Goal: Task Accomplishment & Management: Manage account settings

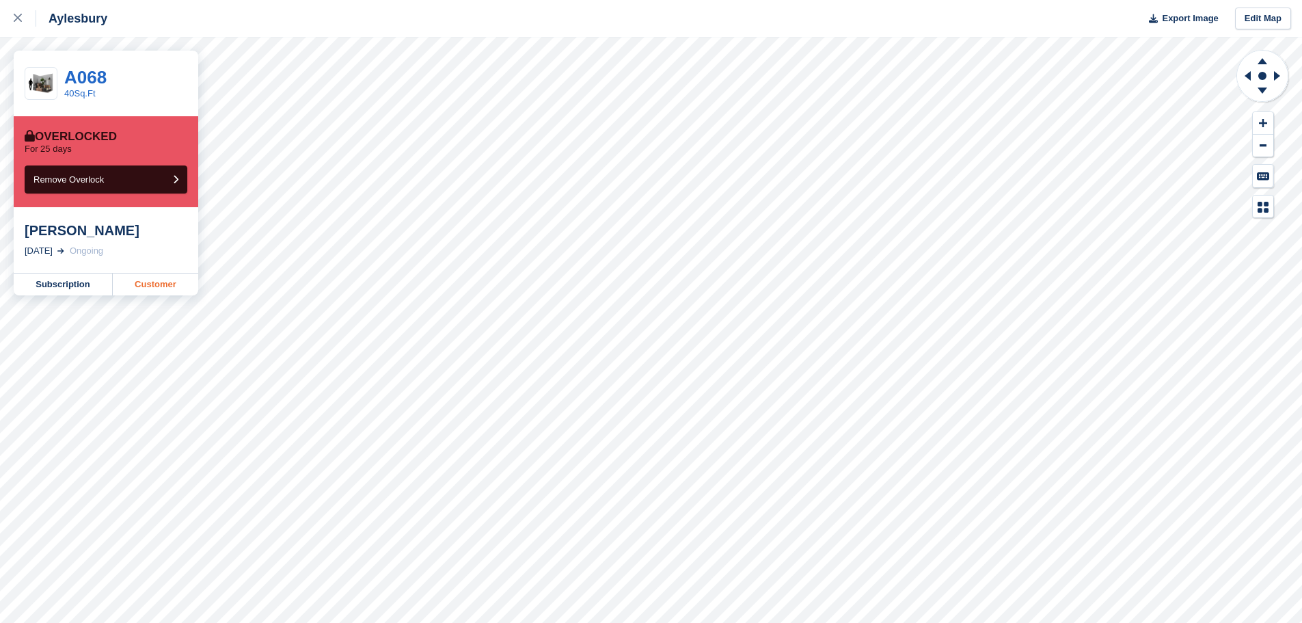
click at [163, 285] on link "Customer" at bounding box center [155, 284] width 85 height 22
click at [146, 280] on link "Customer" at bounding box center [155, 284] width 85 height 22
click at [148, 284] on link "Customer" at bounding box center [155, 284] width 85 height 22
click at [151, 282] on link "Customer" at bounding box center [155, 284] width 85 height 22
click at [63, 286] on link "Subscription" at bounding box center [63, 284] width 99 height 22
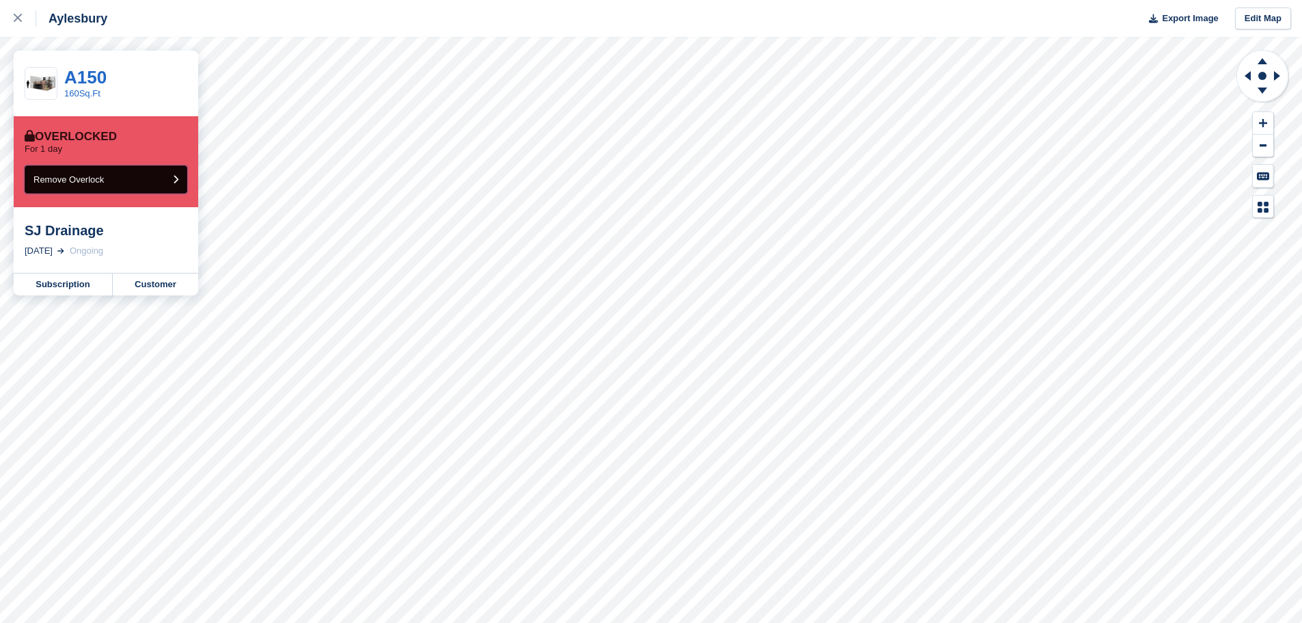
click at [137, 182] on button "Remove Overlock" at bounding box center [106, 179] width 163 height 28
click at [145, 280] on link "Customer" at bounding box center [155, 284] width 85 height 22
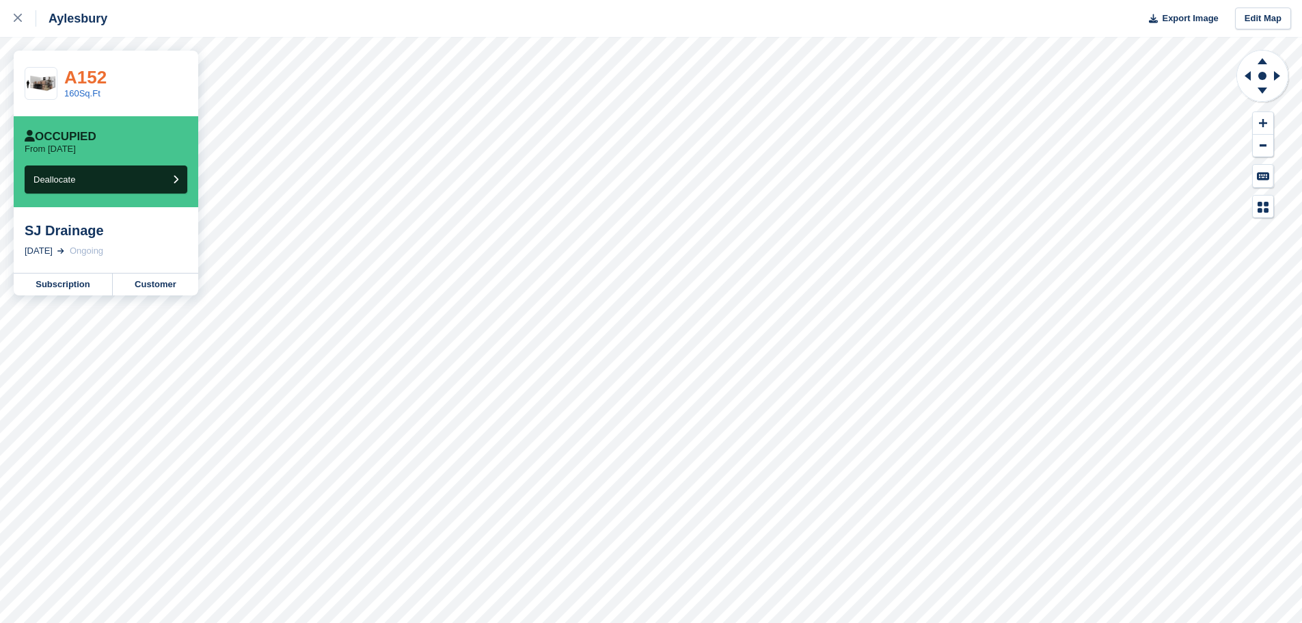
click at [86, 77] on link "A152" at bounding box center [85, 77] width 42 height 21
click at [85, 92] on link "160Sq.Ft" at bounding box center [82, 93] width 36 height 10
click at [95, 77] on link "A152" at bounding box center [85, 77] width 42 height 21
click at [152, 283] on link "Customer" at bounding box center [155, 284] width 85 height 22
click at [82, 94] on link "160Sq.Ft" at bounding box center [82, 93] width 36 height 10
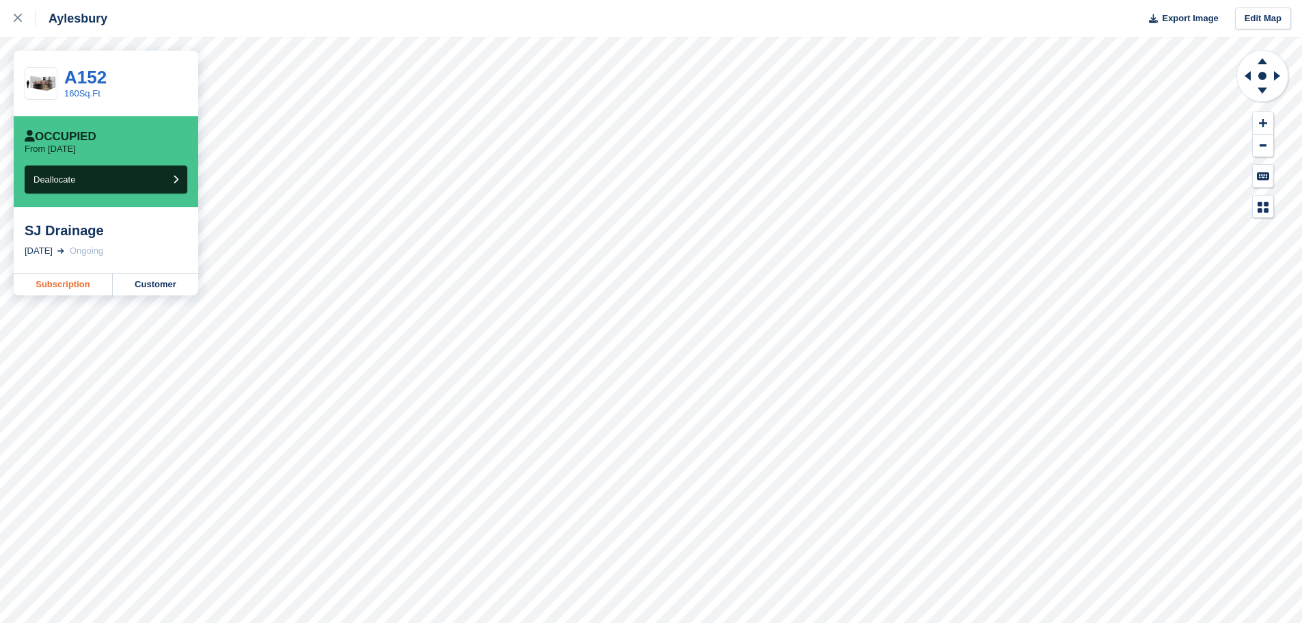
click at [60, 280] on link "Subscription" at bounding box center [63, 284] width 99 height 22
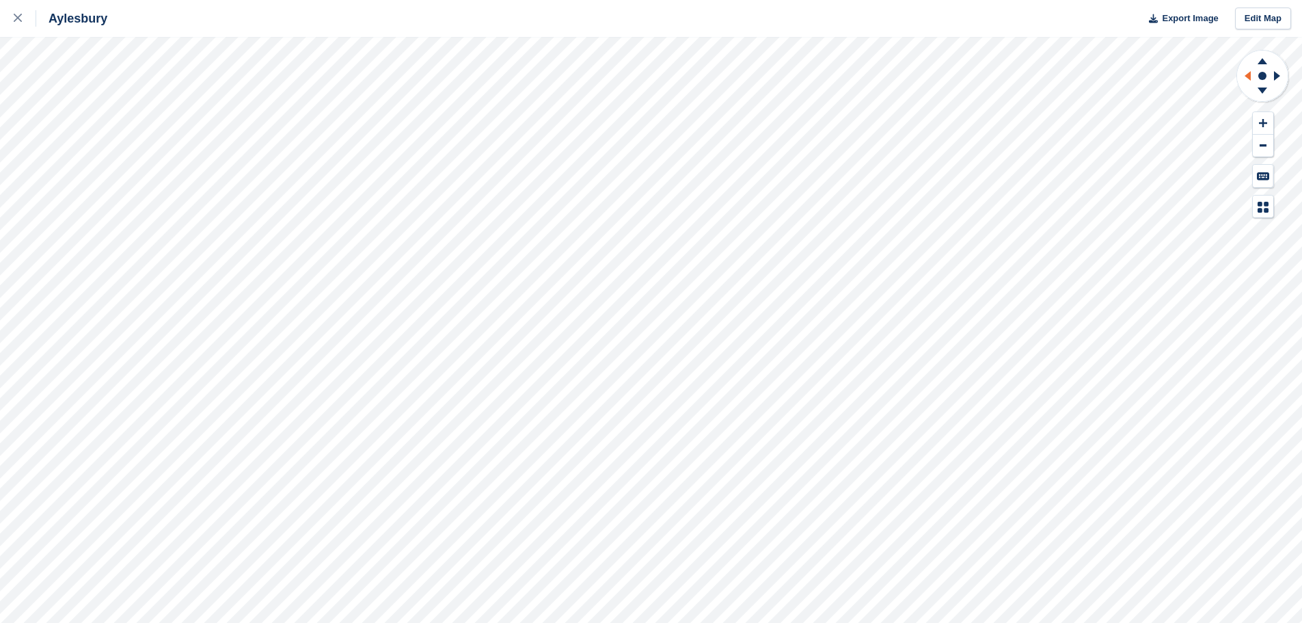
click at [1248, 81] on icon at bounding box center [1245, 76] width 17 height 36
click at [1263, 89] on icon at bounding box center [1263, 91] width 10 height 6
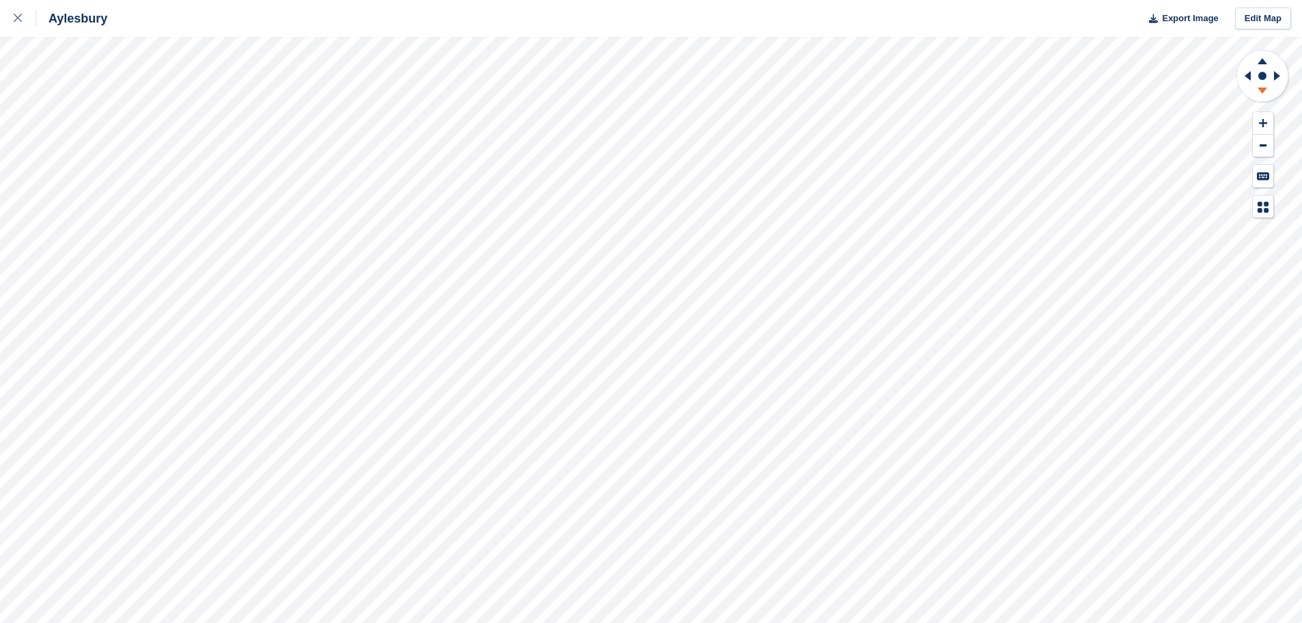
click at [1263, 89] on icon at bounding box center [1263, 91] width 10 height 6
click at [1263, 142] on button at bounding box center [1263, 146] width 21 height 23
click at [1265, 92] on icon at bounding box center [1263, 92] width 36 height 17
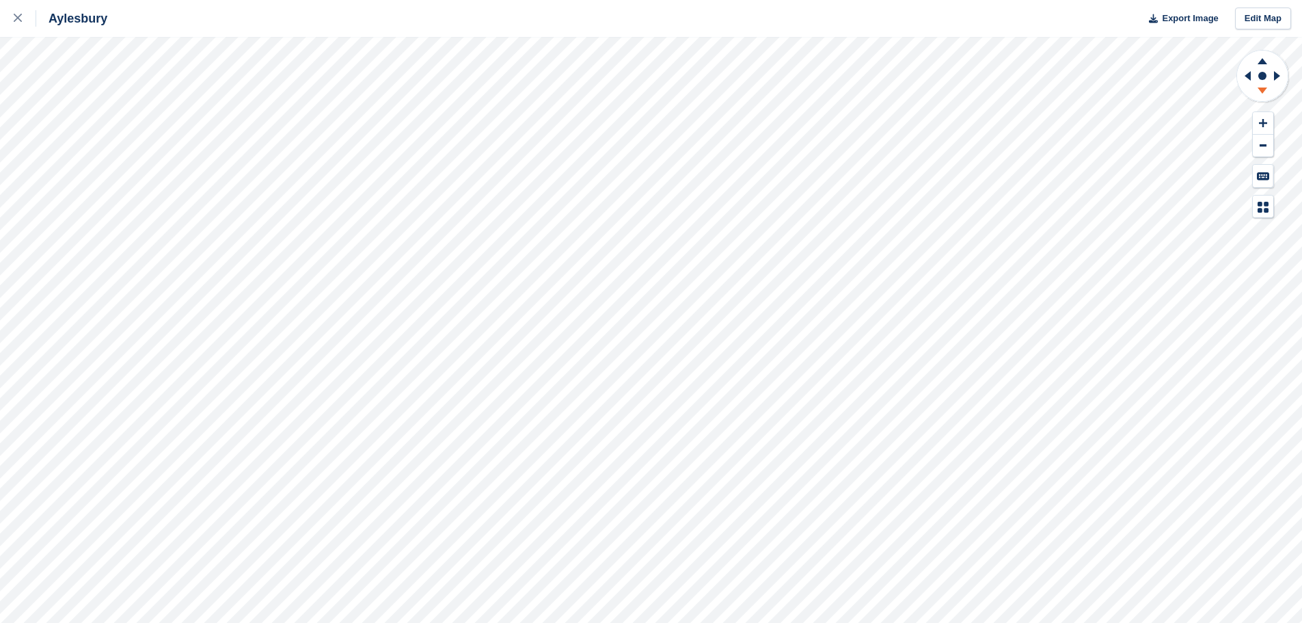
click at [1265, 92] on icon at bounding box center [1263, 92] width 36 height 17
click at [1263, 64] on icon at bounding box center [1263, 61] width 10 height 6
click at [1260, 118] on icon at bounding box center [1263, 123] width 8 height 10
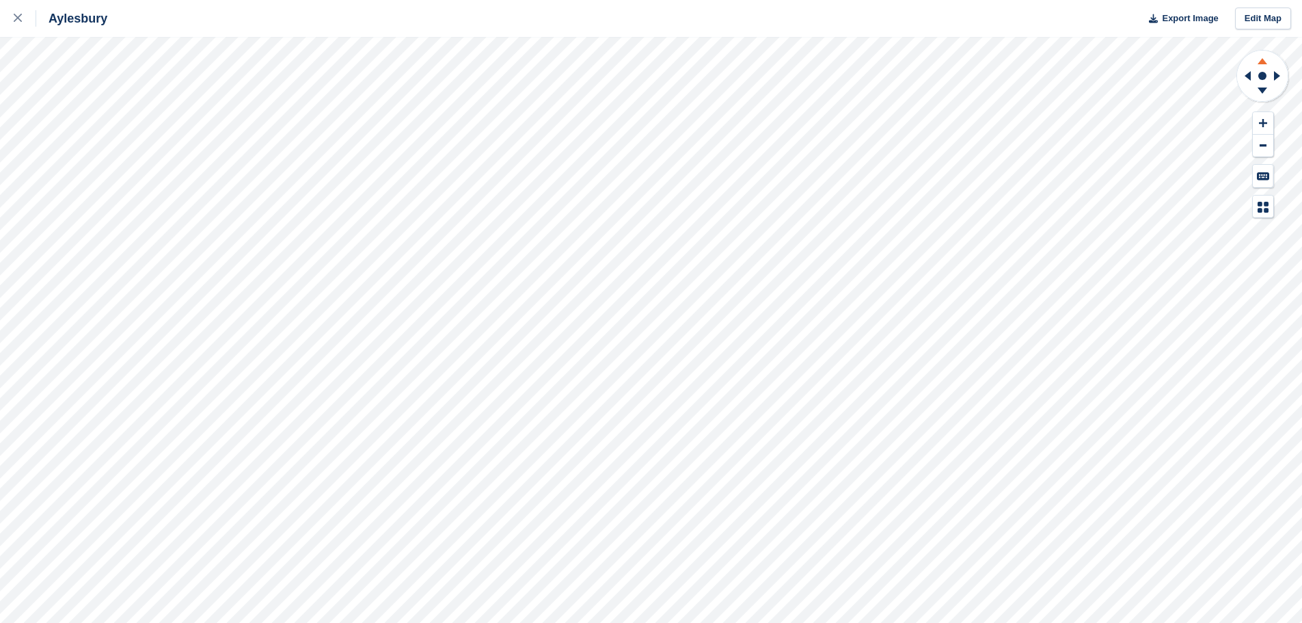
click at [1261, 60] on icon at bounding box center [1263, 59] width 36 height 17
click at [1280, 75] on icon at bounding box center [1279, 76] width 17 height 36
click at [1250, 77] on icon at bounding box center [1248, 76] width 6 height 10
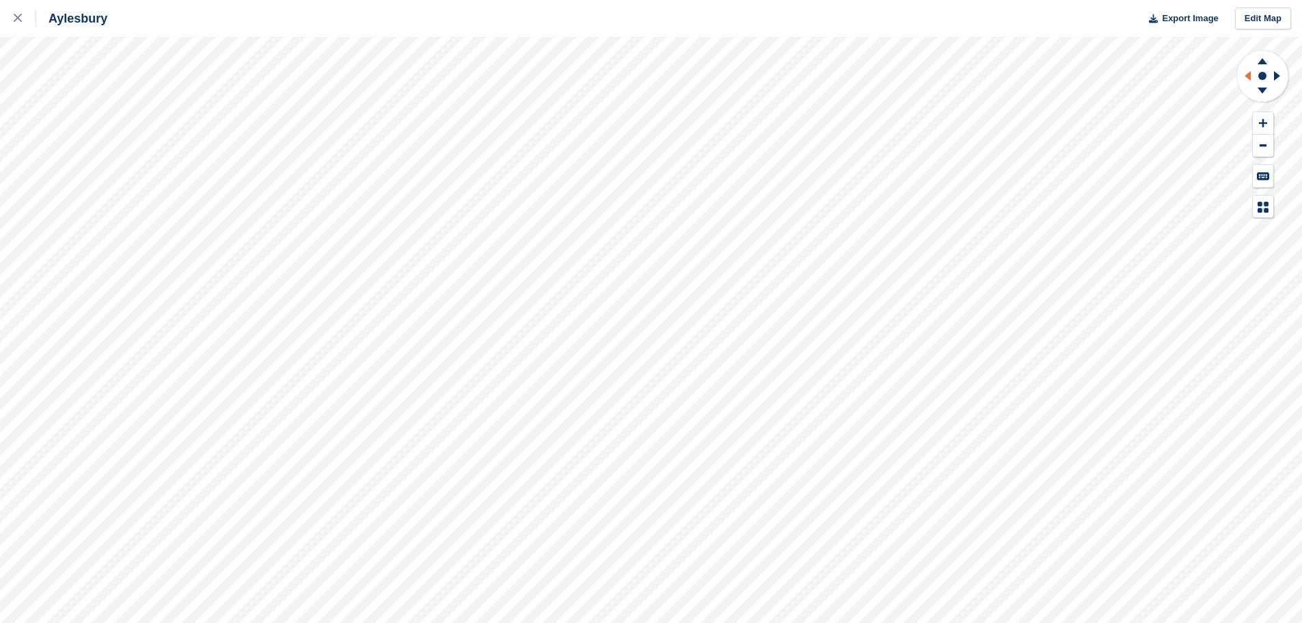
click at [1250, 77] on icon at bounding box center [1248, 76] width 6 height 10
click at [1247, 76] on icon at bounding box center [1248, 76] width 6 height 10
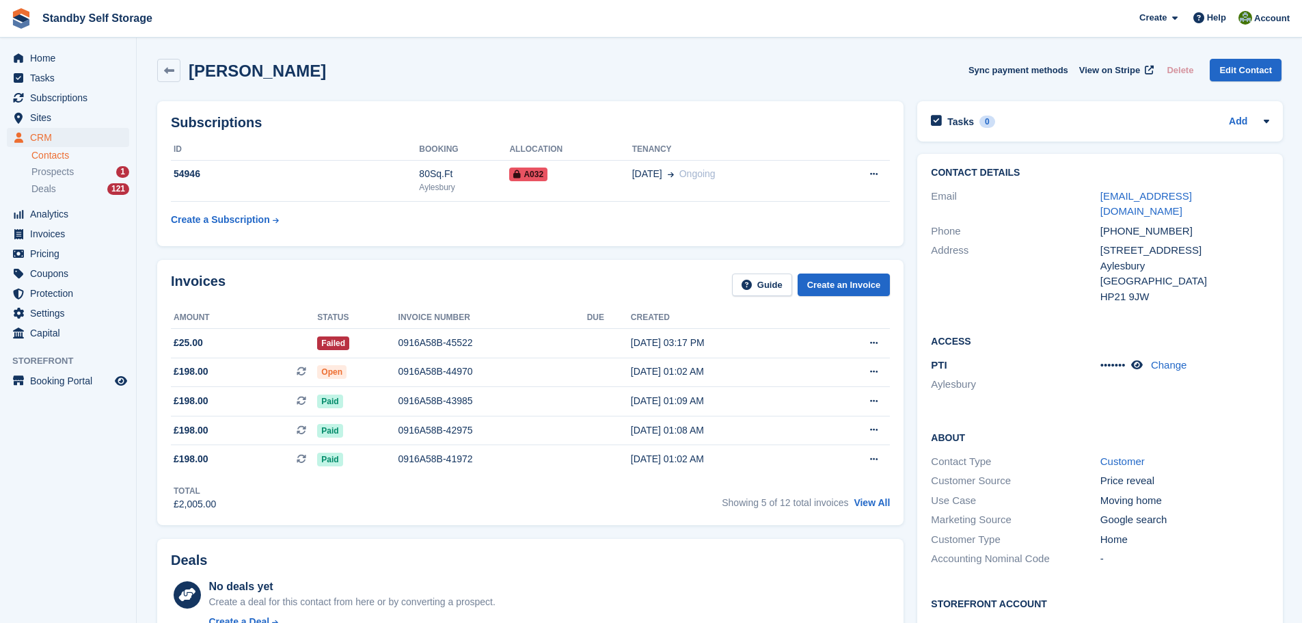
drag, startPoint x: 1306, startPoint y: 115, endPoint x: 1278, endPoint y: 103, distance: 30.6
click at [1278, 103] on html "Standby Self Storage Create Subscription Invoice Contact Deal Discount Page Hel…" at bounding box center [651, 311] width 1302 height 623
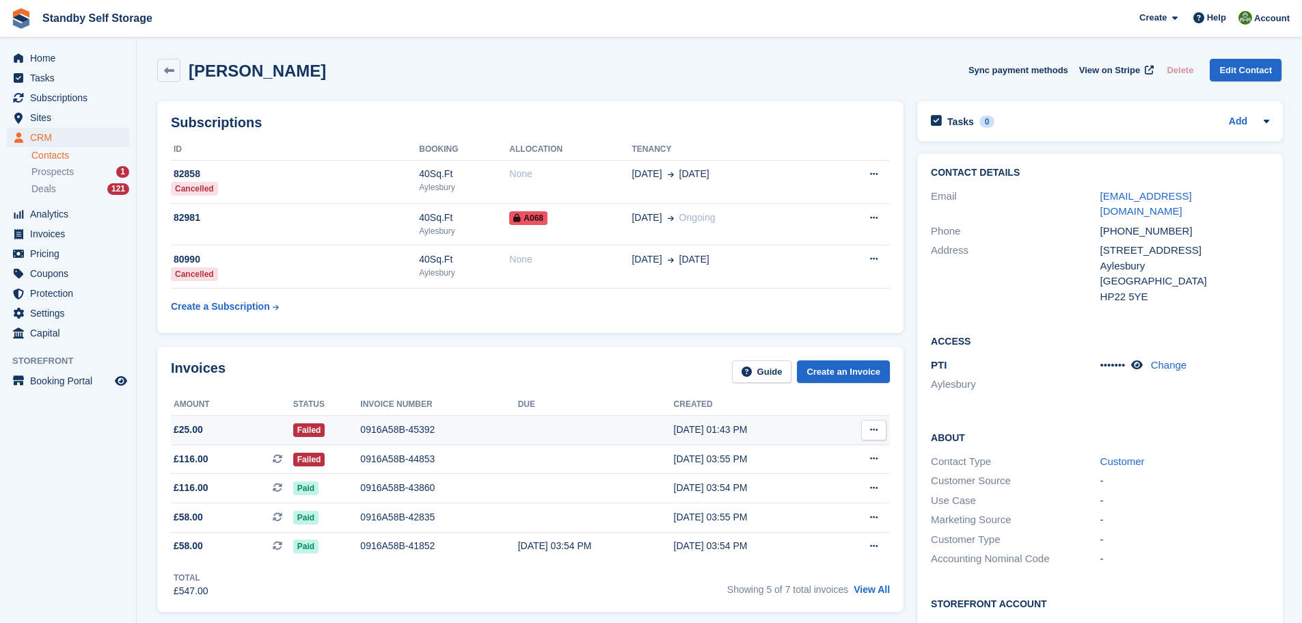
click at [413, 427] on div "0916A58B-45392" at bounding box center [438, 430] width 157 height 14
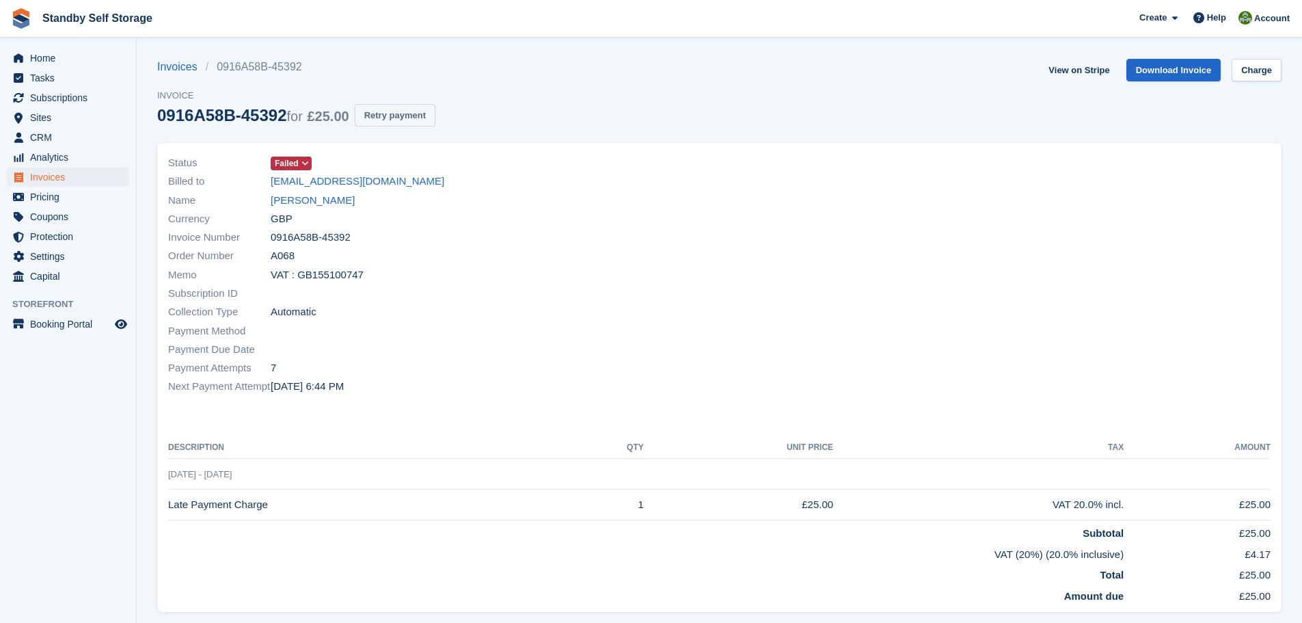
click at [402, 118] on button "Retry payment" at bounding box center [395, 115] width 81 height 23
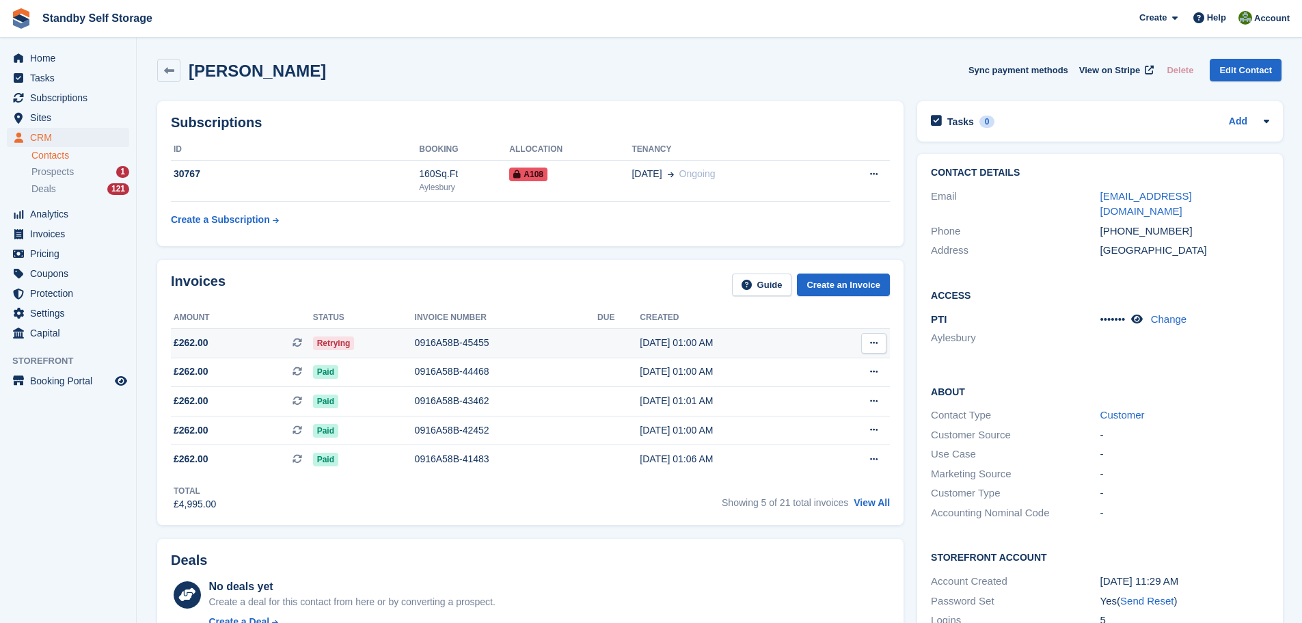
click at [458, 343] on div "0916A58B-45455" at bounding box center [506, 343] width 183 height 14
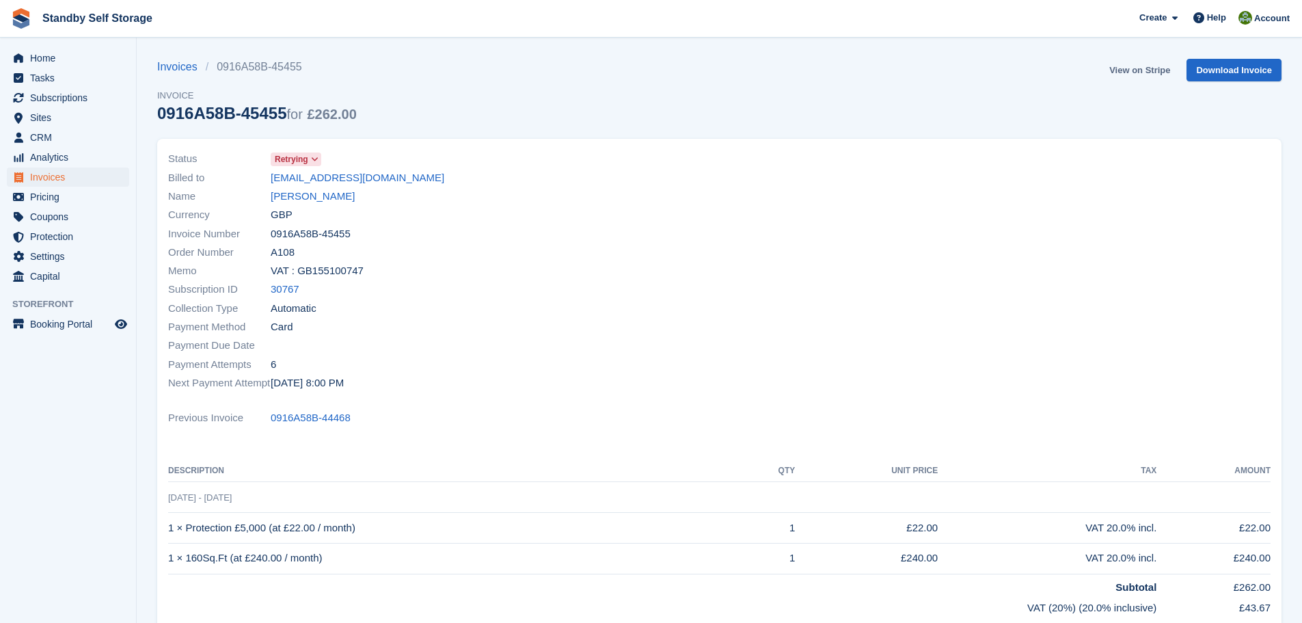
click at [1149, 70] on link "View on Stripe" at bounding box center [1140, 70] width 72 height 23
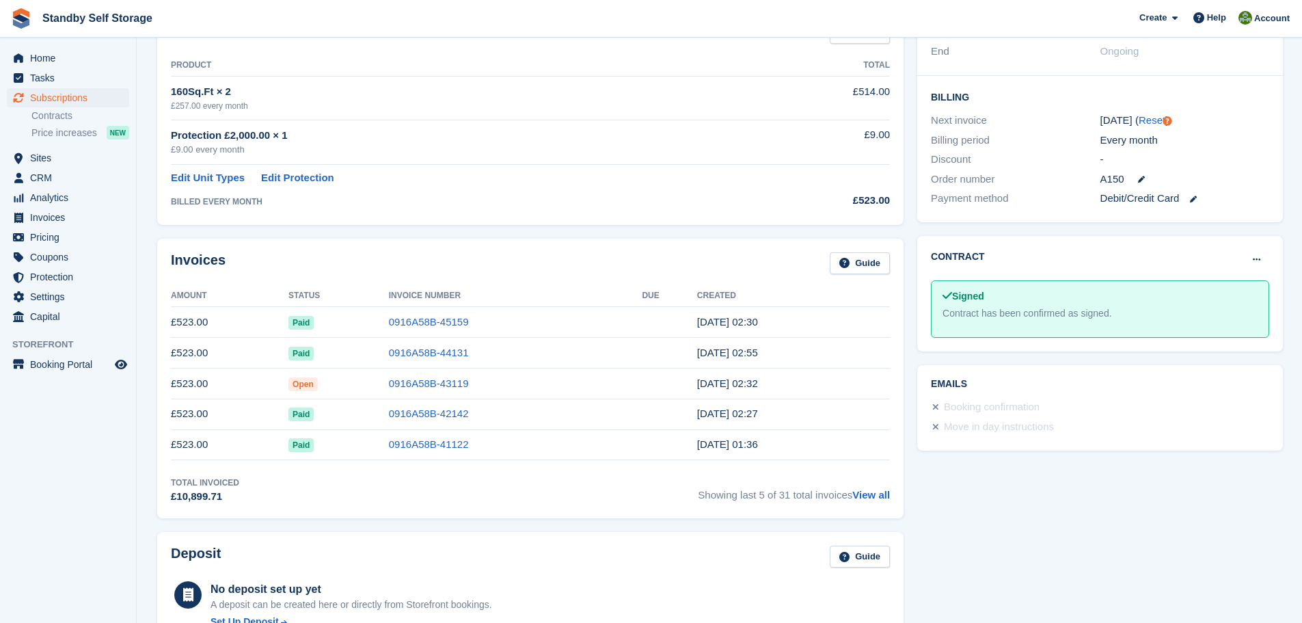
scroll to position [298, 0]
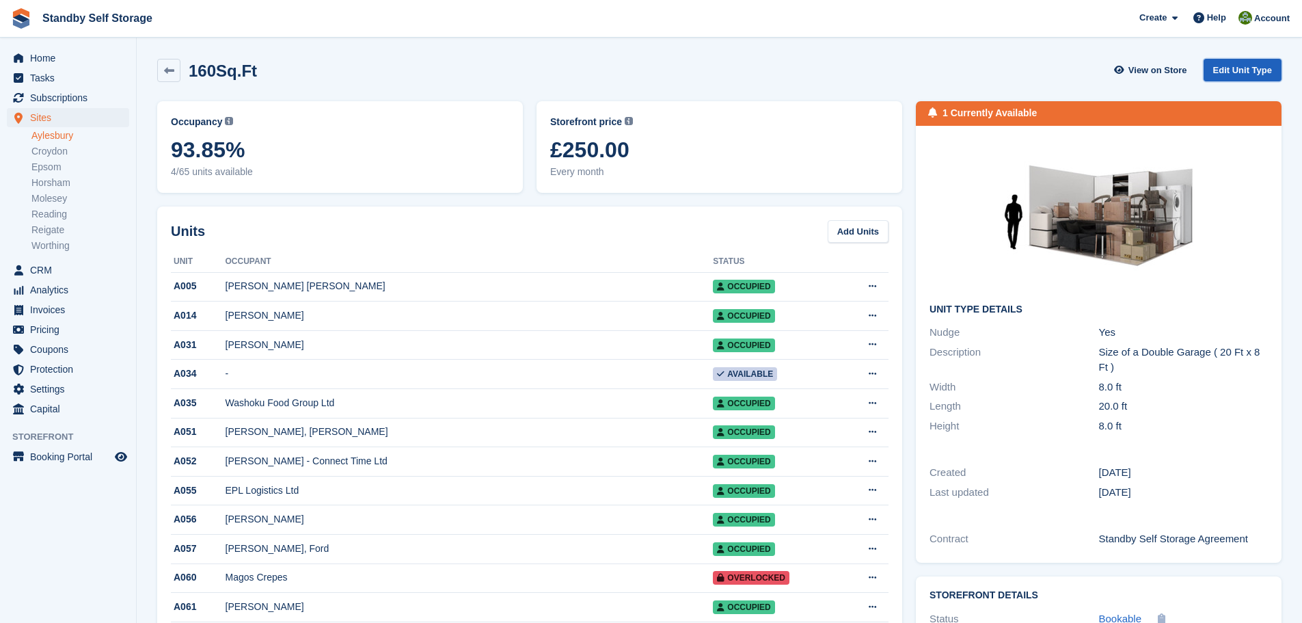
click at [1210, 67] on link "Edit Unit Type" at bounding box center [1243, 70] width 78 height 23
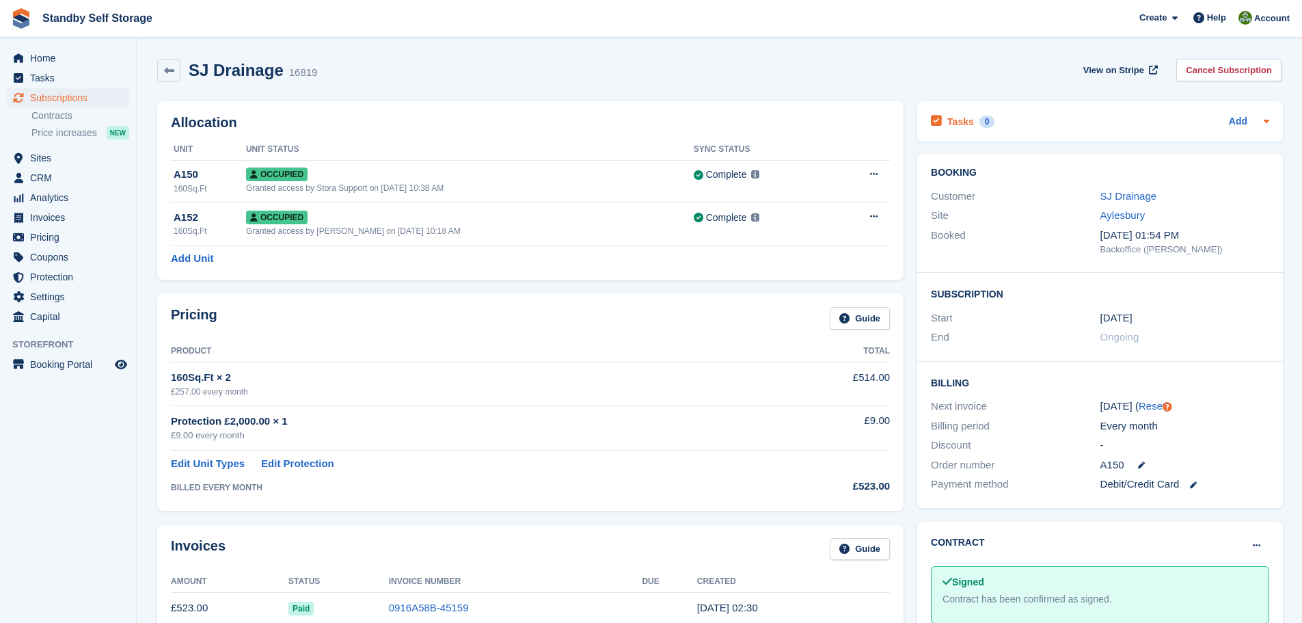
click at [1265, 122] on icon at bounding box center [1266, 121] width 5 height 3
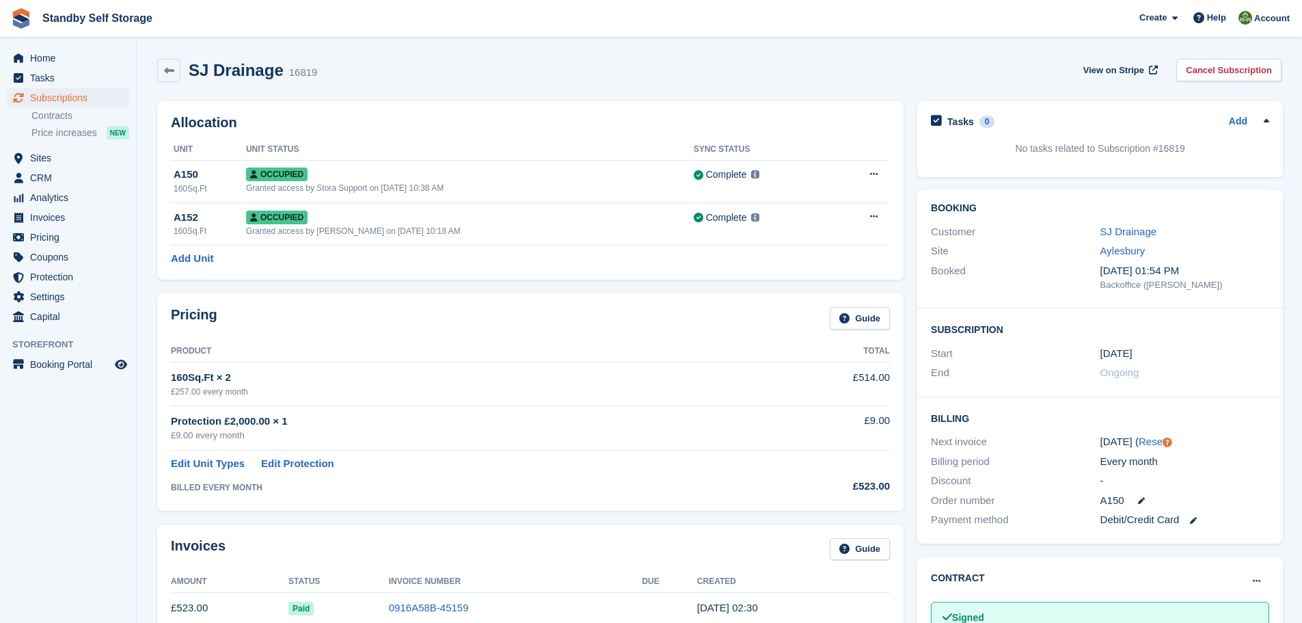
click at [806, 61] on div "SJ Drainage 16819 View on Stripe Cancel Subscription" at bounding box center [719, 70] width 1125 height 23
click at [871, 172] on icon at bounding box center [874, 174] width 8 height 9
click at [773, 199] on p "Overlock" at bounding box center [821, 201] width 119 height 18
